Goal: Task Accomplishment & Management: Complete application form

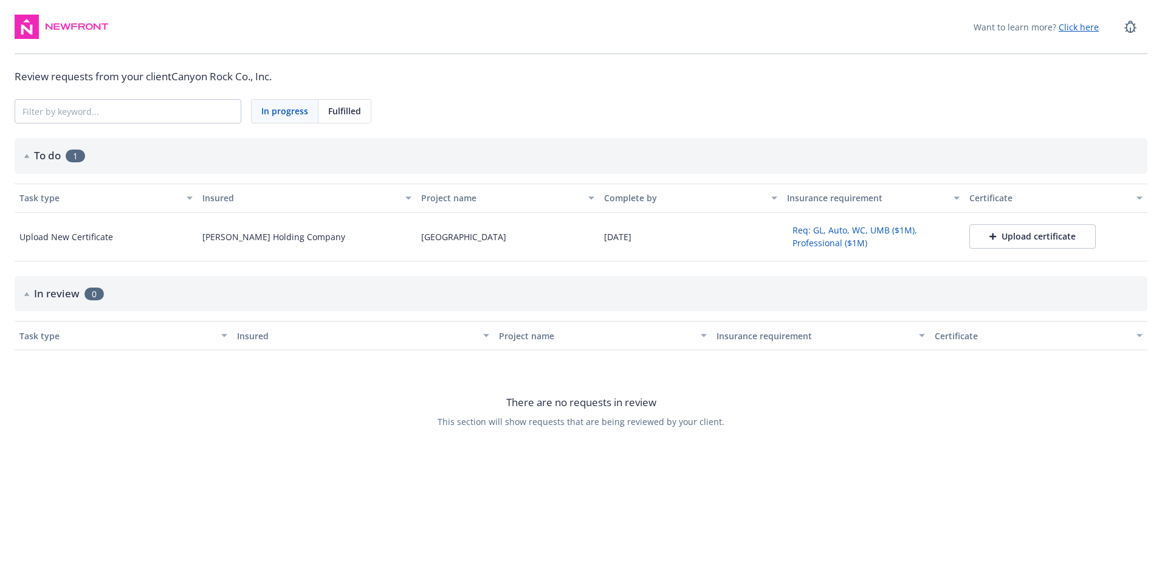
click at [295, 115] on span "In progress" at bounding box center [284, 110] width 47 height 13
click at [844, 245] on button "Req: GL, Auto, WC, UMB ($1M), Professional ($1M)" at bounding box center [873, 237] width 173 height 32
click at [612, 496] on html "Want to learn more? Click here Review requests from your client Canyon Rock Co.…" at bounding box center [581, 248] width 1162 height 496
click at [860, 248] on button "Req: GL, Auto, WC, UMB ($1M), Professional ($1M)" at bounding box center [873, 237] width 173 height 32
